Goal: Understand process/instructions: Learn about a topic

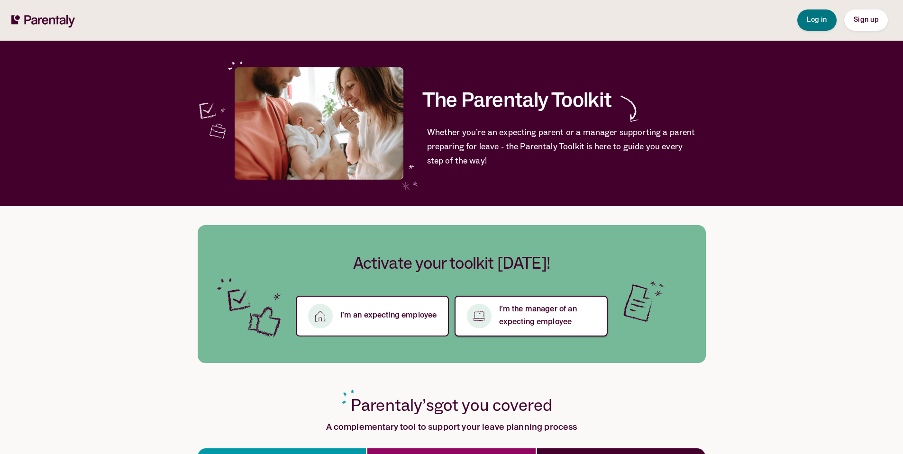
click at [560, 318] on p "I’m the manager of an expecting employee" at bounding box center [547, 316] width 97 height 26
